Goal: Learn about a topic: Learn about a topic

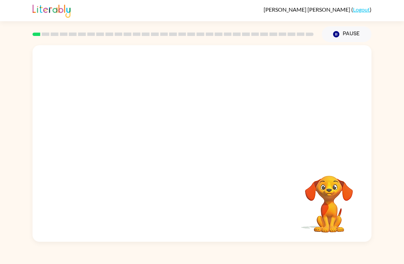
click at [121, 135] on video "Your browser must support playing .mp4 files to use Literably. Please try using…" at bounding box center [202, 103] width 339 height 116
click at [120, 126] on video "Your browser must support playing .mp4 files to use Literably. Please try using…" at bounding box center [202, 103] width 339 height 116
click at [287, 66] on video "Your browser must support playing .mp4 files to use Literably. Please try using…" at bounding box center [202, 103] width 339 height 116
click at [120, 129] on video "Your browser must support playing .mp4 files to use Literably. Please try using…" at bounding box center [202, 103] width 339 height 116
click at [112, 130] on video "Your browser must support playing .mp4 files to use Literably. Please try using…" at bounding box center [202, 103] width 339 height 116
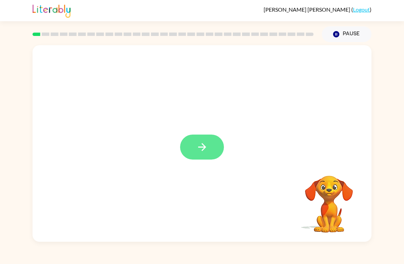
click at [216, 151] on button "button" at bounding box center [202, 146] width 44 height 25
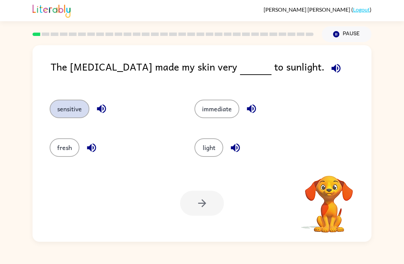
click at [75, 106] on button "sensitive" at bounding box center [70, 109] width 40 height 18
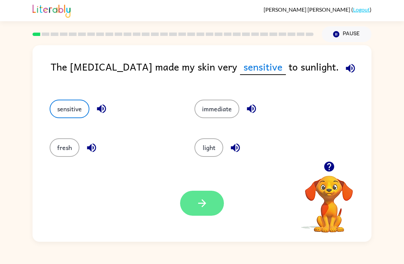
click at [212, 201] on button "button" at bounding box center [202, 203] width 44 height 25
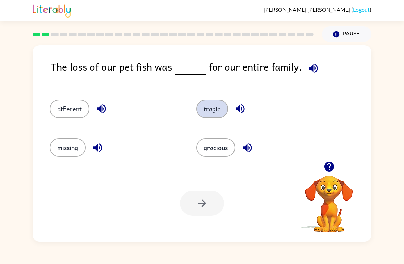
click at [213, 116] on button "tragic" at bounding box center [212, 109] width 32 height 18
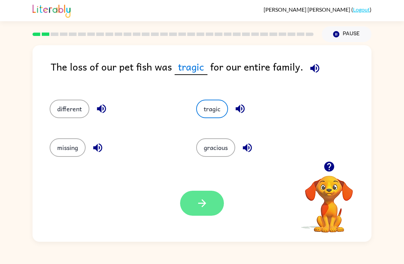
click at [206, 200] on icon "button" at bounding box center [202, 203] width 12 height 12
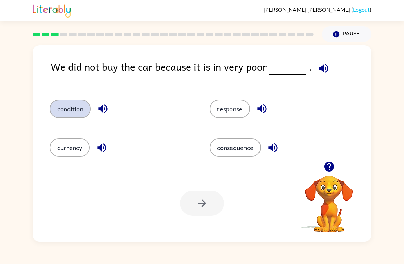
click at [66, 113] on button "condition" at bounding box center [70, 109] width 41 height 18
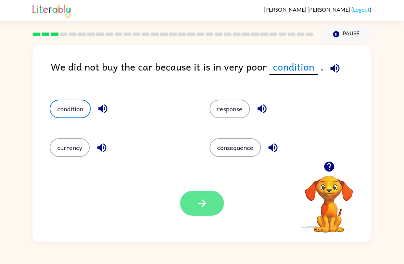
click at [192, 203] on button "button" at bounding box center [202, 203] width 44 height 25
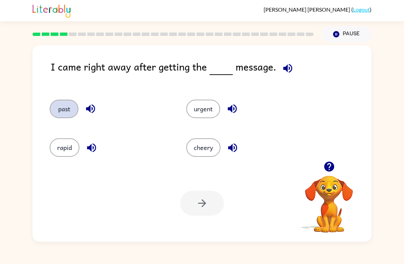
click at [66, 105] on button "past" at bounding box center [64, 109] width 29 height 18
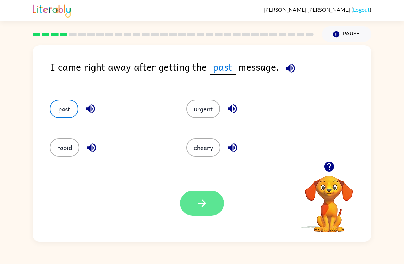
click at [200, 203] on icon "button" at bounding box center [202, 203] width 12 height 12
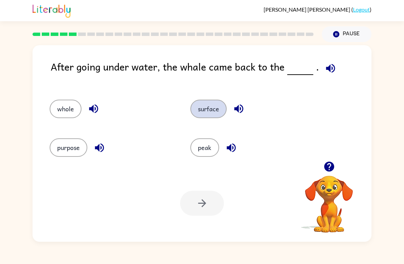
click at [211, 102] on button "surface" at bounding box center [208, 109] width 36 height 18
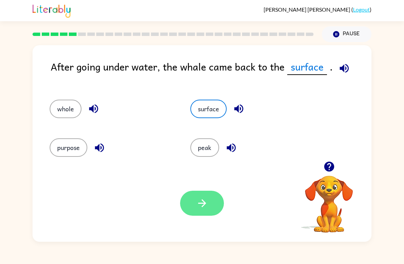
click at [211, 204] on button "button" at bounding box center [202, 203] width 44 height 25
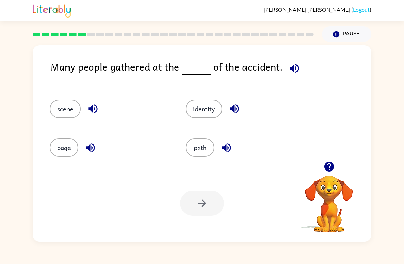
click at [87, 120] on div "scene" at bounding box center [105, 106] width 136 height 39
click at [67, 111] on button "scene" at bounding box center [65, 109] width 31 height 18
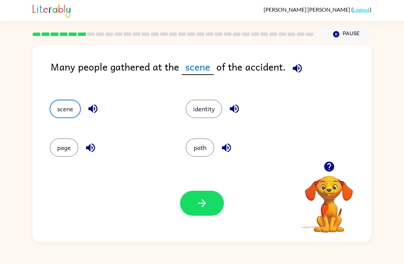
click at [293, 71] on icon "button" at bounding box center [297, 68] width 12 height 12
click at [208, 199] on button "button" at bounding box center [202, 203] width 44 height 25
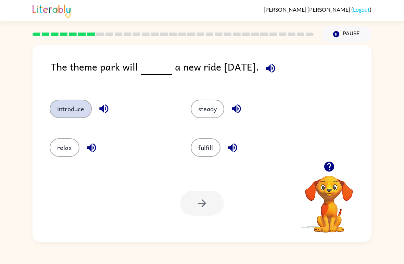
click at [75, 102] on button "introduce" at bounding box center [71, 109] width 42 height 18
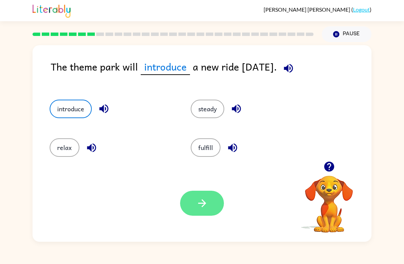
click at [189, 207] on button "button" at bounding box center [202, 203] width 44 height 25
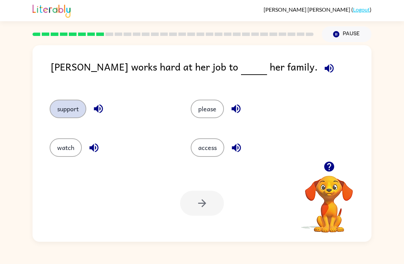
click at [66, 107] on button "support" at bounding box center [68, 109] width 37 height 18
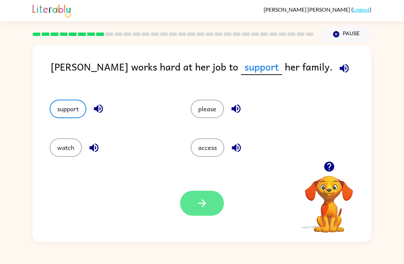
click at [198, 205] on icon "button" at bounding box center [202, 203] width 12 height 12
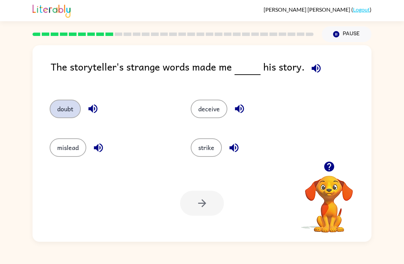
click at [69, 110] on button "doubt" at bounding box center [65, 109] width 31 height 18
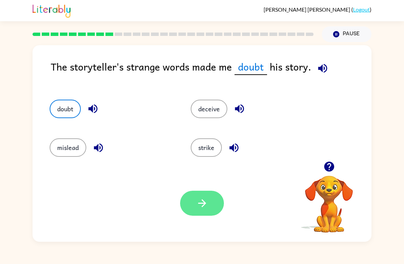
click at [207, 201] on icon "button" at bounding box center [202, 203] width 12 height 12
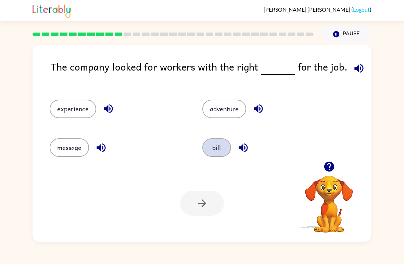
click at [231, 148] on button "bill" at bounding box center [216, 147] width 29 height 18
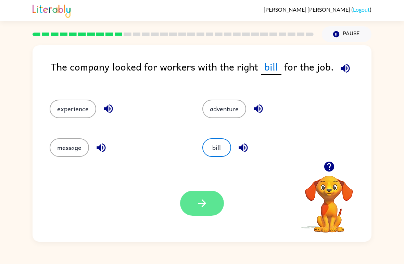
click at [202, 192] on button "button" at bounding box center [202, 203] width 44 height 25
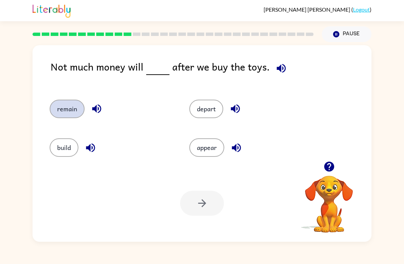
click at [61, 111] on button "remain" at bounding box center [67, 109] width 35 height 18
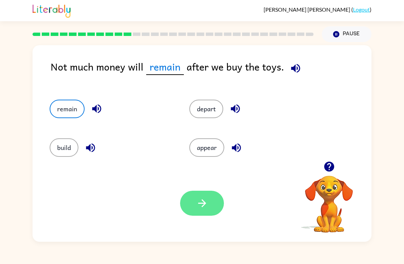
click at [212, 193] on button "button" at bounding box center [202, 203] width 44 height 25
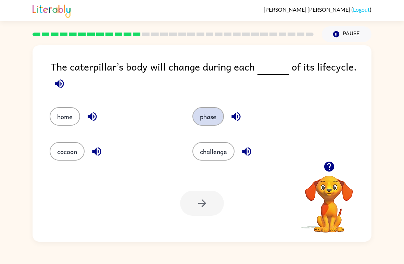
click at [215, 113] on button "phase" at bounding box center [207, 116] width 31 height 18
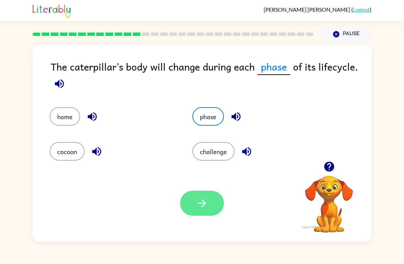
click at [210, 201] on button "button" at bounding box center [202, 203] width 44 height 25
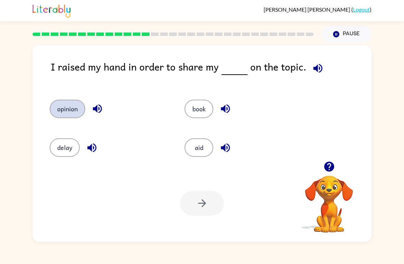
click at [64, 112] on button "opinion" at bounding box center [68, 109] width 36 height 18
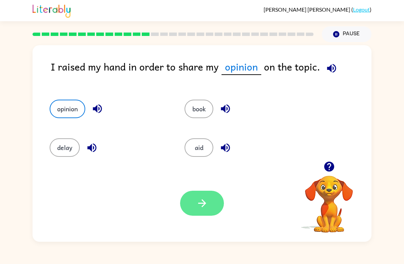
click at [212, 198] on button "button" at bounding box center [202, 203] width 44 height 25
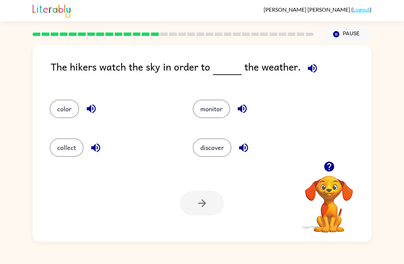
click at [206, 109] on button "monitor" at bounding box center [211, 109] width 37 height 18
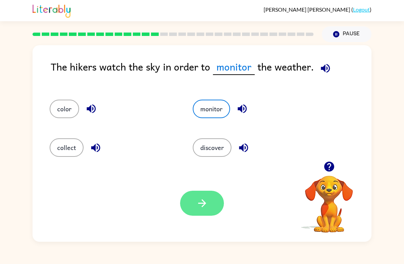
click at [218, 200] on button "button" at bounding box center [202, 203] width 44 height 25
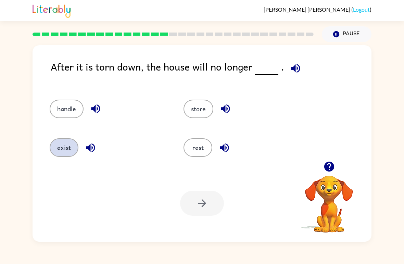
click at [63, 146] on button "exist" at bounding box center [64, 147] width 29 height 18
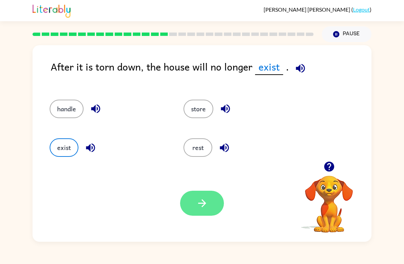
click at [206, 204] on icon "button" at bounding box center [202, 203] width 8 height 8
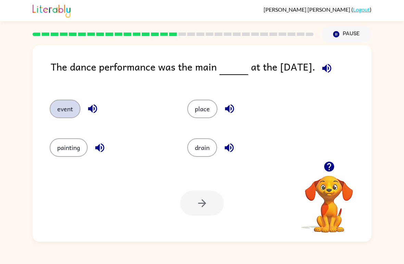
click at [74, 109] on button "event" at bounding box center [65, 109] width 31 height 18
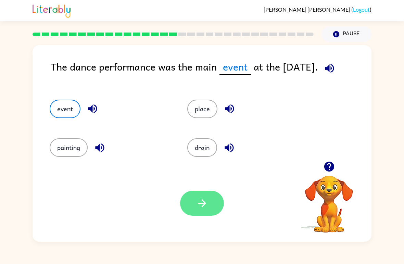
click at [216, 195] on button "button" at bounding box center [202, 203] width 44 height 25
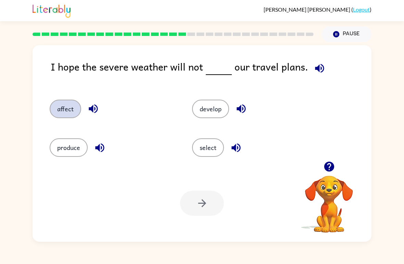
click at [64, 103] on button "affect" at bounding box center [65, 109] width 31 height 18
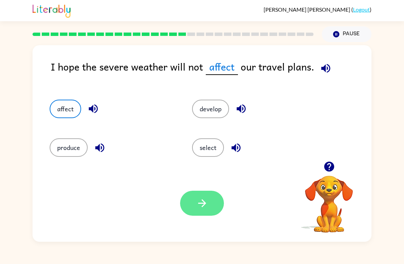
click at [210, 200] on button "button" at bounding box center [202, 203] width 44 height 25
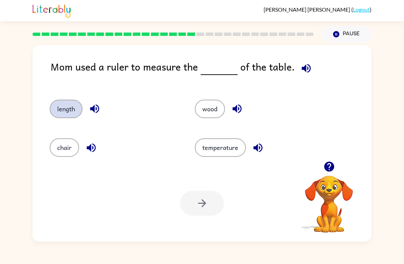
click at [62, 105] on button "length" at bounding box center [66, 109] width 33 height 18
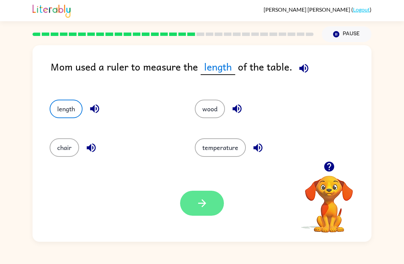
click at [210, 198] on button "button" at bounding box center [202, 203] width 44 height 25
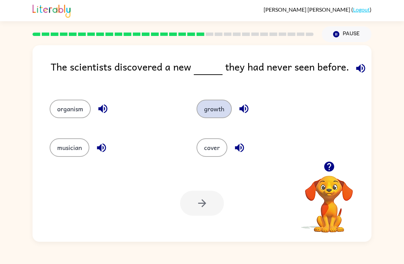
click at [218, 110] on button "growth" at bounding box center [213, 109] width 35 height 18
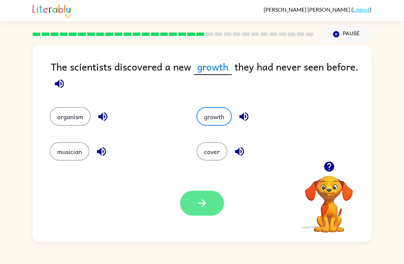
click at [204, 199] on icon "button" at bounding box center [202, 203] width 12 height 12
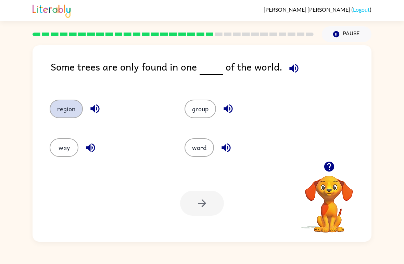
click at [78, 107] on button "region" at bounding box center [66, 109] width 33 height 18
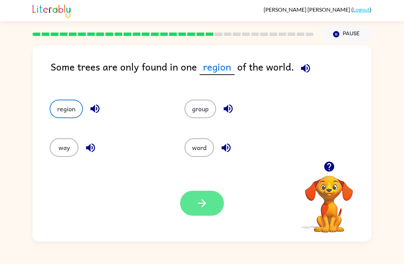
click at [201, 206] on icon "button" at bounding box center [202, 203] width 12 height 12
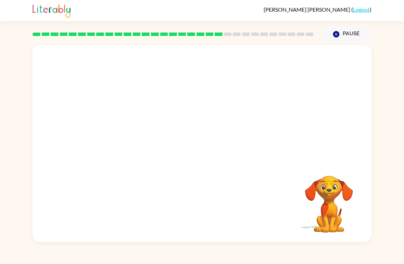
click at [137, 142] on video "Your browser must support playing .mp4 files to use Literably. Please try using…" at bounding box center [202, 103] width 339 height 116
click at [196, 141] on button "button" at bounding box center [202, 146] width 44 height 25
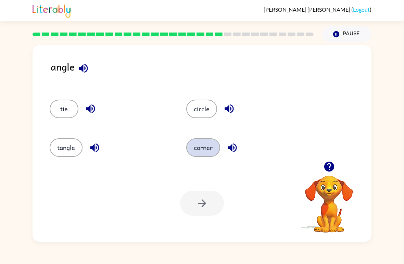
click at [209, 150] on button "corner" at bounding box center [203, 147] width 34 height 18
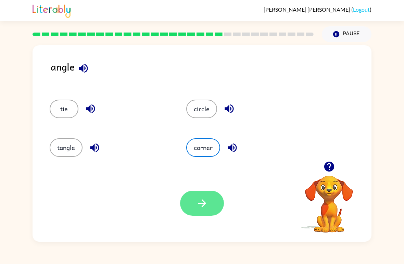
click at [215, 201] on button "button" at bounding box center [202, 203] width 44 height 25
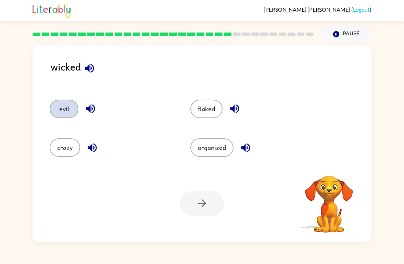
click at [69, 107] on button "evil" at bounding box center [64, 109] width 29 height 18
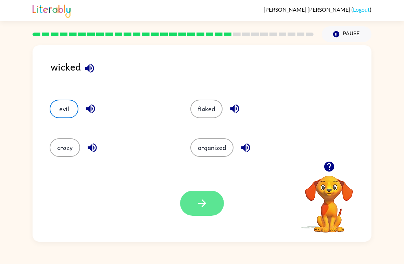
click at [202, 208] on icon "button" at bounding box center [202, 203] width 12 height 12
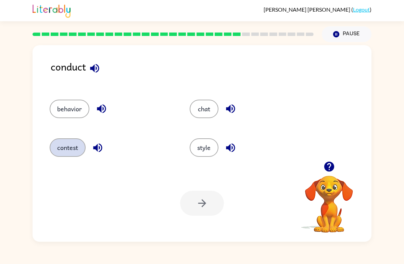
click at [76, 150] on button "contest" at bounding box center [68, 147] width 36 height 18
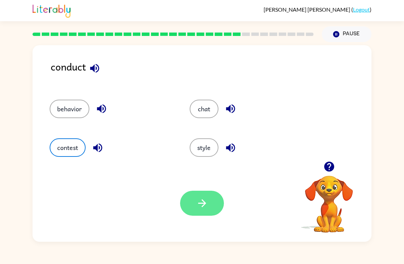
click at [202, 203] on icon "button" at bounding box center [202, 203] width 12 height 12
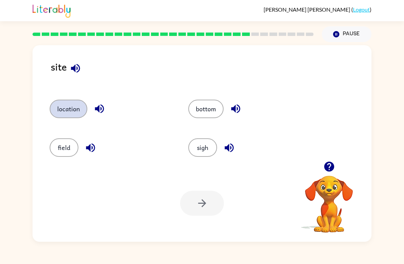
click at [77, 106] on button "location" at bounding box center [69, 109] width 38 height 18
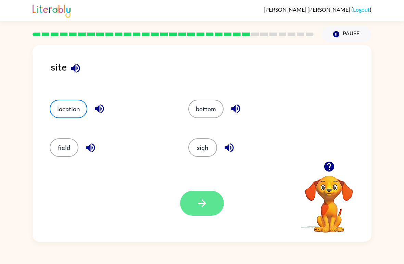
click at [212, 194] on button "button" at bounding box center [202, 203] width 44 height 25
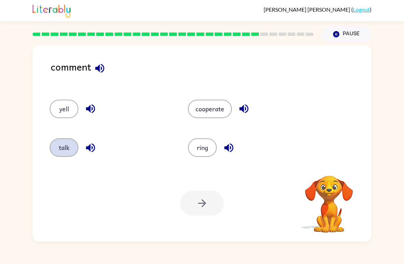
click at [59, 153] on button "talk" at bounding box center [64, 147] width 29 height 18
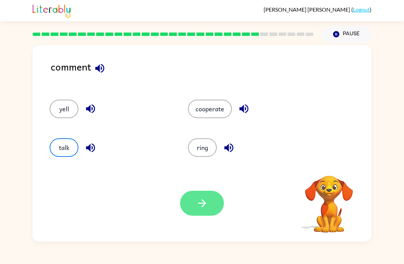
click at [205, 205] on icon "button" at bounding box center [202, 203] width 12 height 12
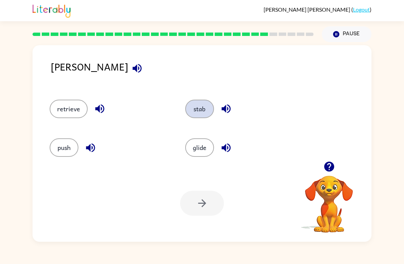
click at [205, 109] on button "stab" at bounding box center [199, 109] width 29 height 18
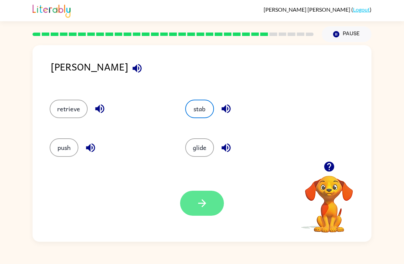
click at [212, 195] on button "button" at bounding box center [202, 203] width 44 height 25
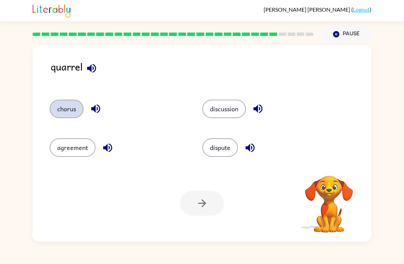
click at [74, 114] on button "chorus" at bounding box center [67, 109] width 34 height 18
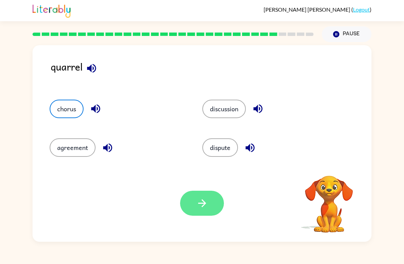
click at [215, 206] on button "button" at bounding box center [202, 203] width 44 height 25
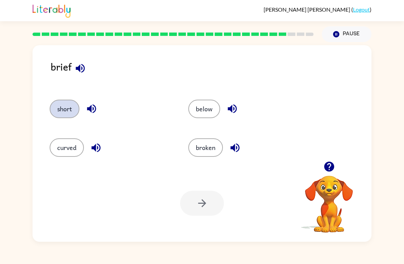
click at [64, 109] on button "short" at bounding box center [65, 109] width 30 height 18
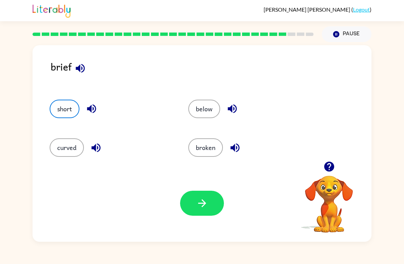
click at [205, 187] on div "Your browser must support playing .mp4 files to use Literably. Please try using…" at bounding box center [202, 203] width 339 height 77
click at [215, 200] on button "button" at bounding box center [202, 203] width 44 height 25
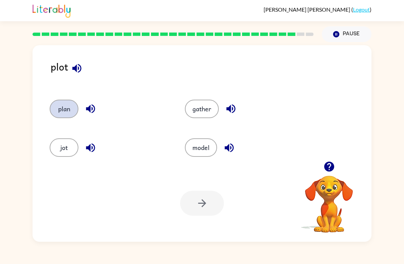
click at [62, 111] on button "plan" at bounding box center [64, 109] width 29 height 18
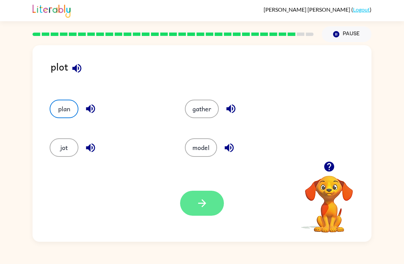
click at [208, 200] on icon "button" at bounding box center [202, 203] width 12 height 12
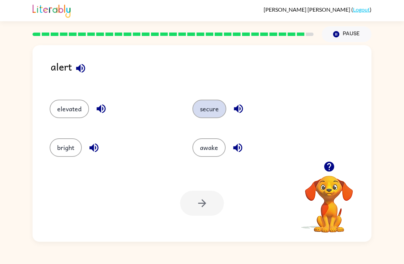
click at [215, 111] on button "secure" at bounding box center [209, 109] width 34 height 18
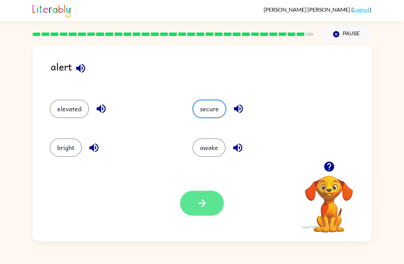
click at [210, 202] on button "button" at bounding box center [202, 203] width 44 height 25
